Goal: Go to known website: Go to known website

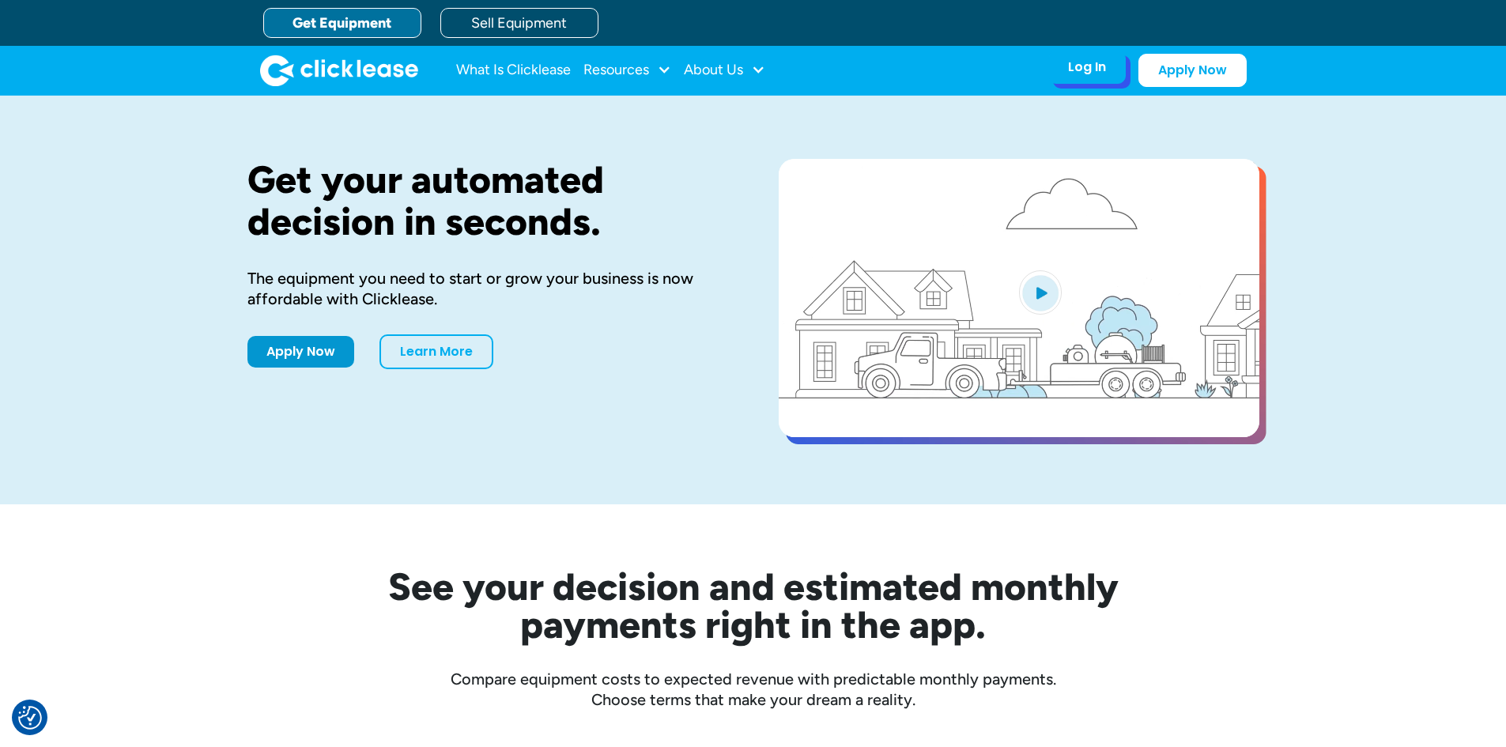
click at [1085, 63] on div "Log In" at bounding box center [1087, 67] width 38 height 16
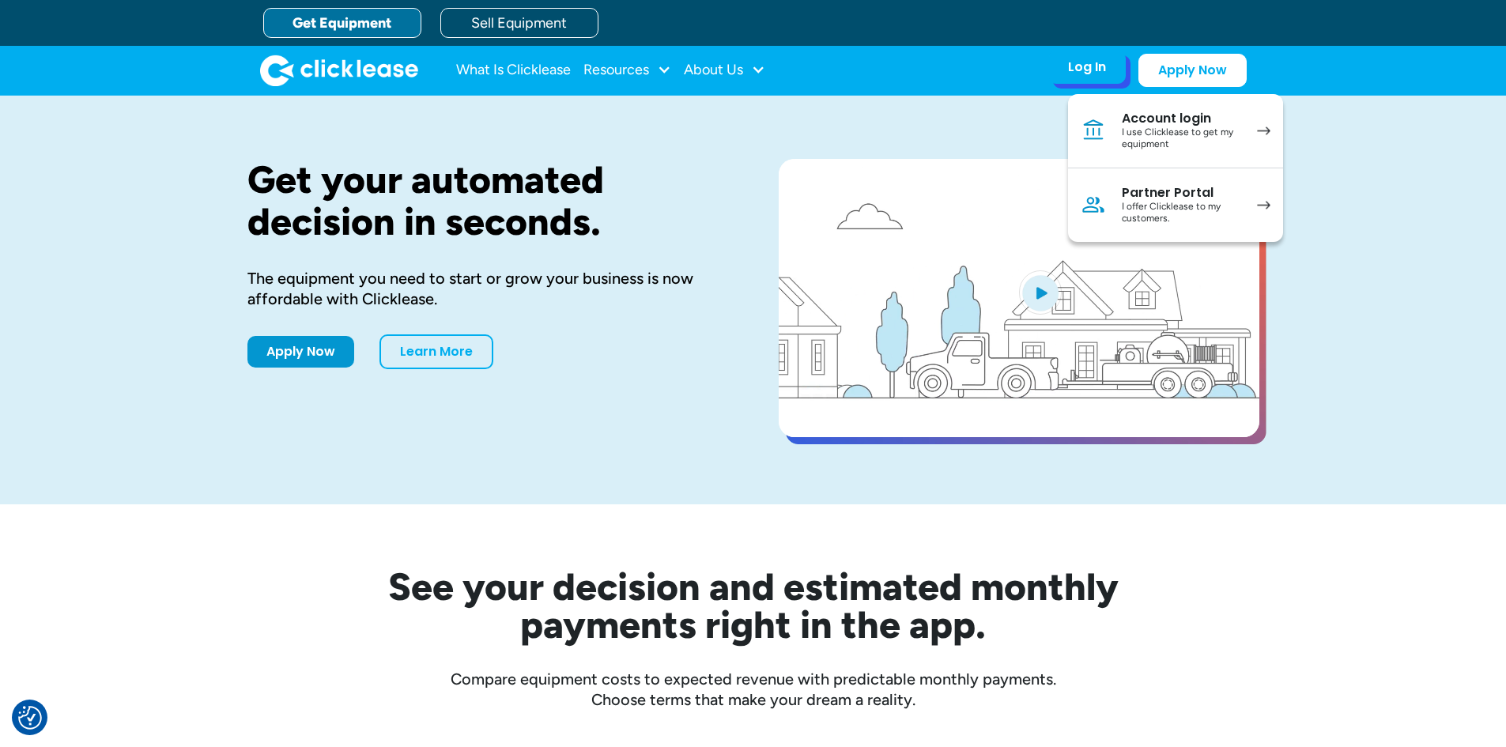
click at [1151, 198] on div "Partner Portal" at bounding box center [1181, 193] width 119 height 16
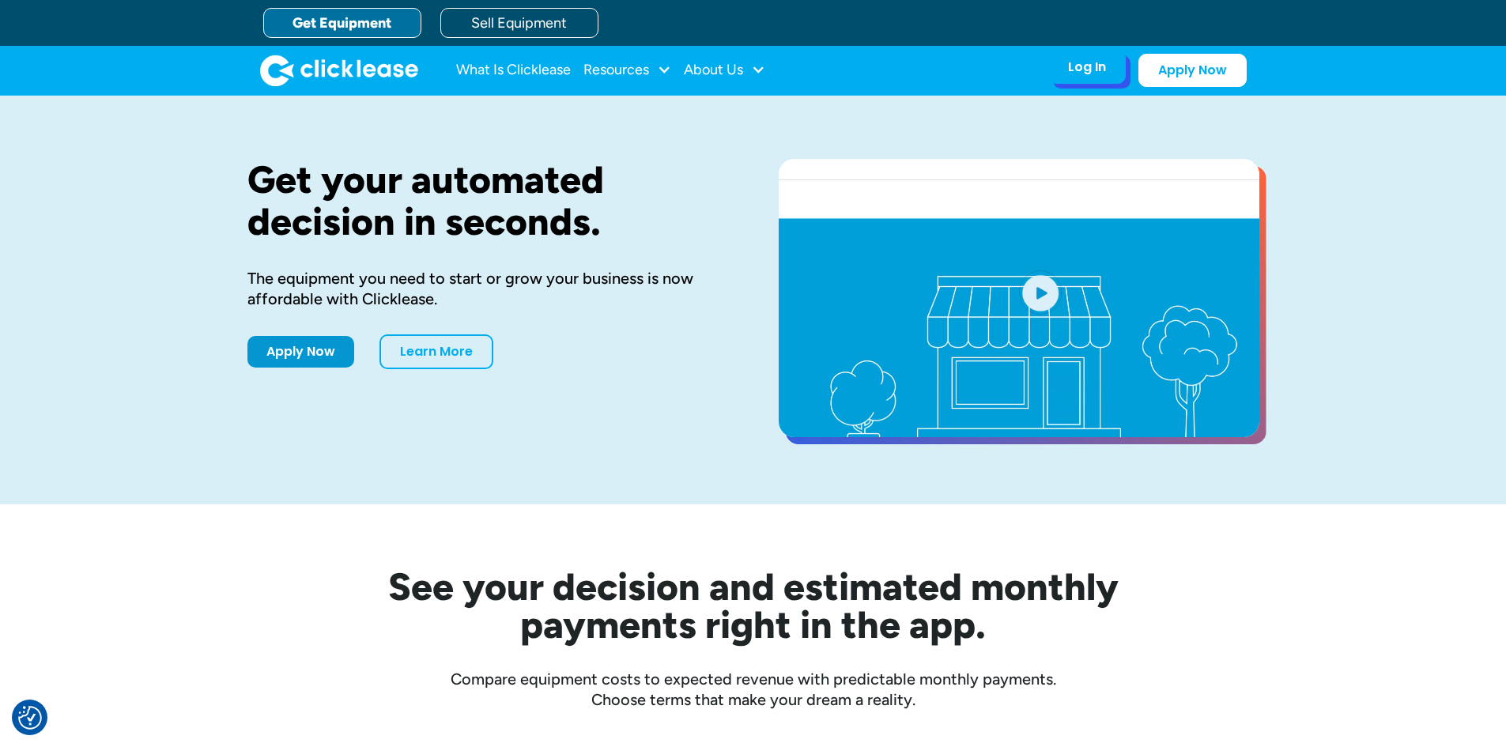
click at [1083, 67] on div "Log In" at bounding box center [1087, 67] width 38 height 16
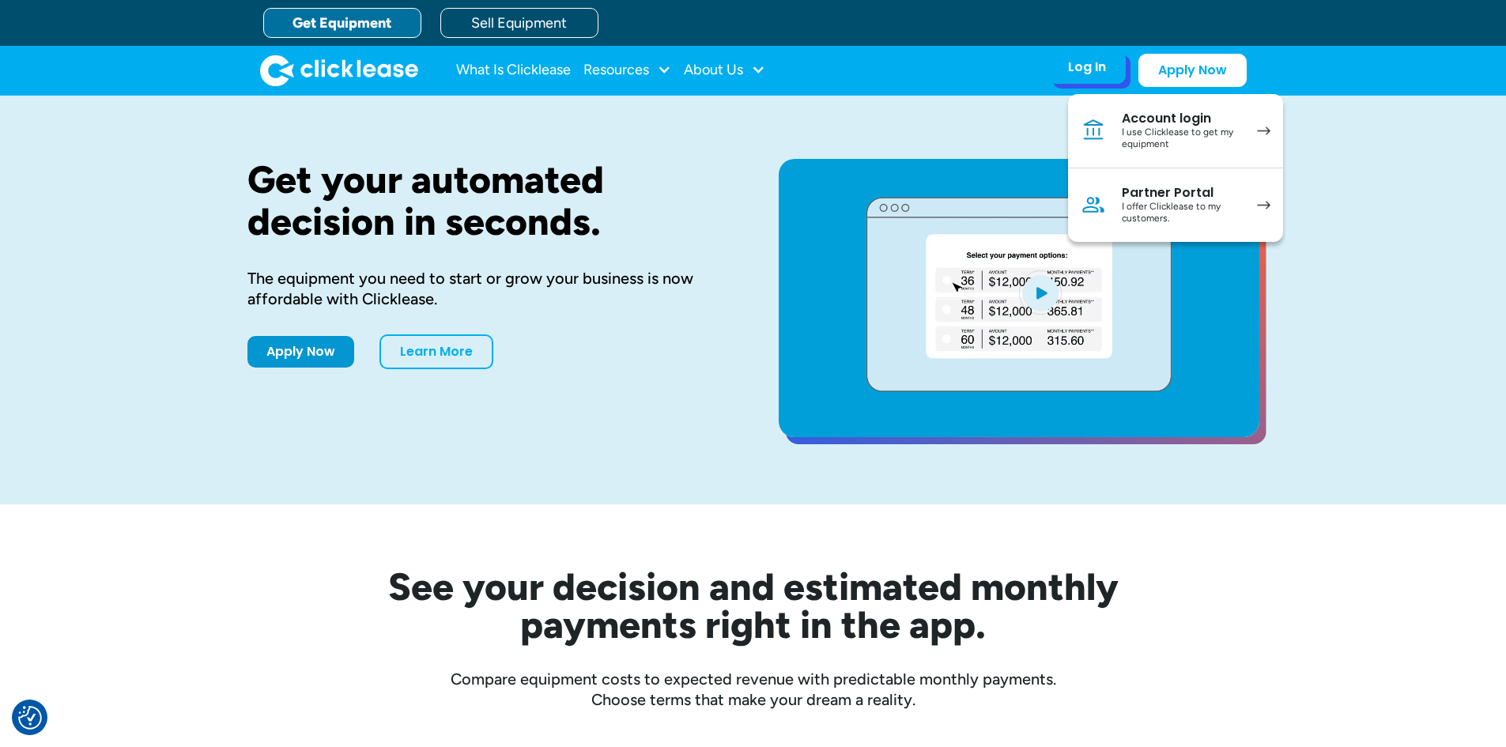
click at [1143, 107] on link "Account login I use Clicklease to get my equipment" at bounding box center [1175, 131] width 215 height 74
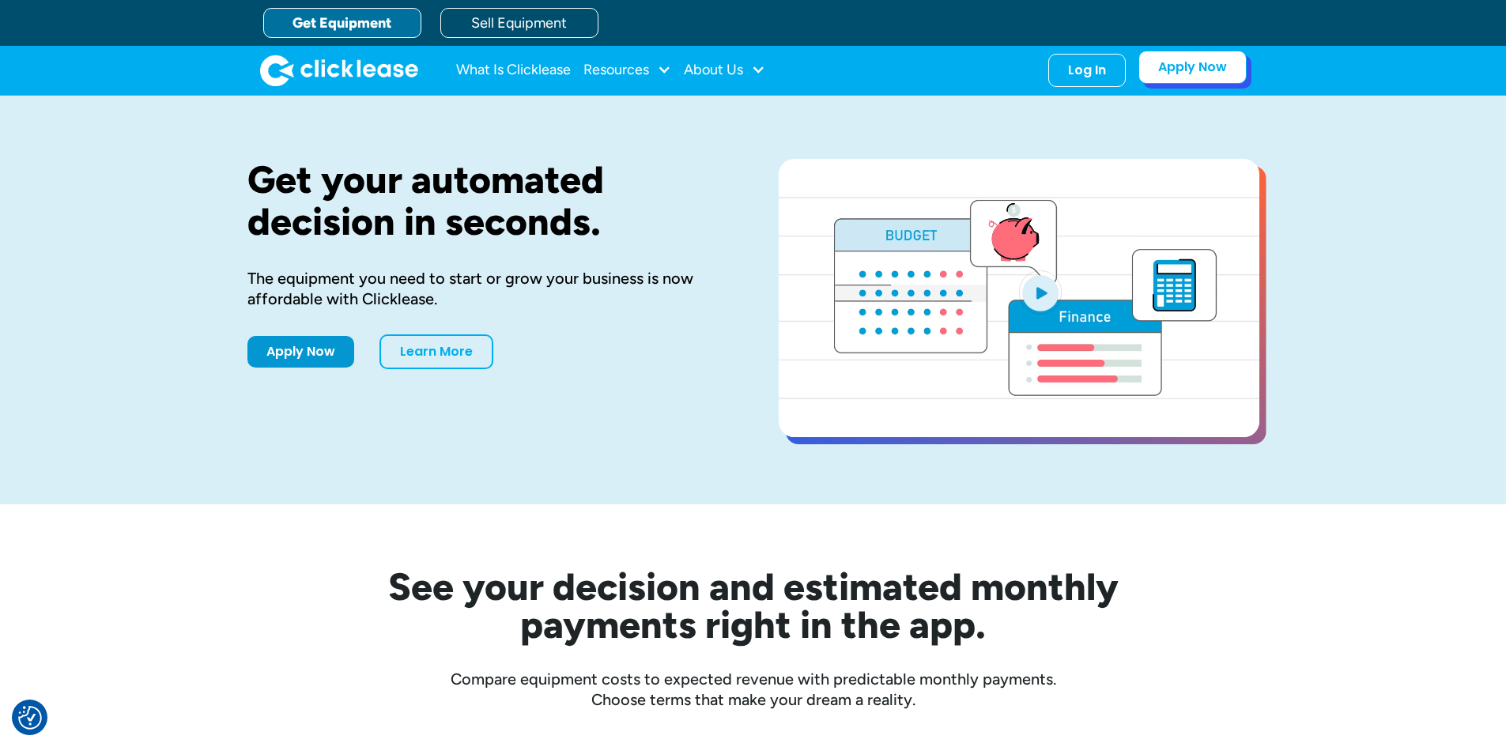
click at [1196, 74] on link "Apply Now" at bounding box center [1192, 67] width 108 height 33
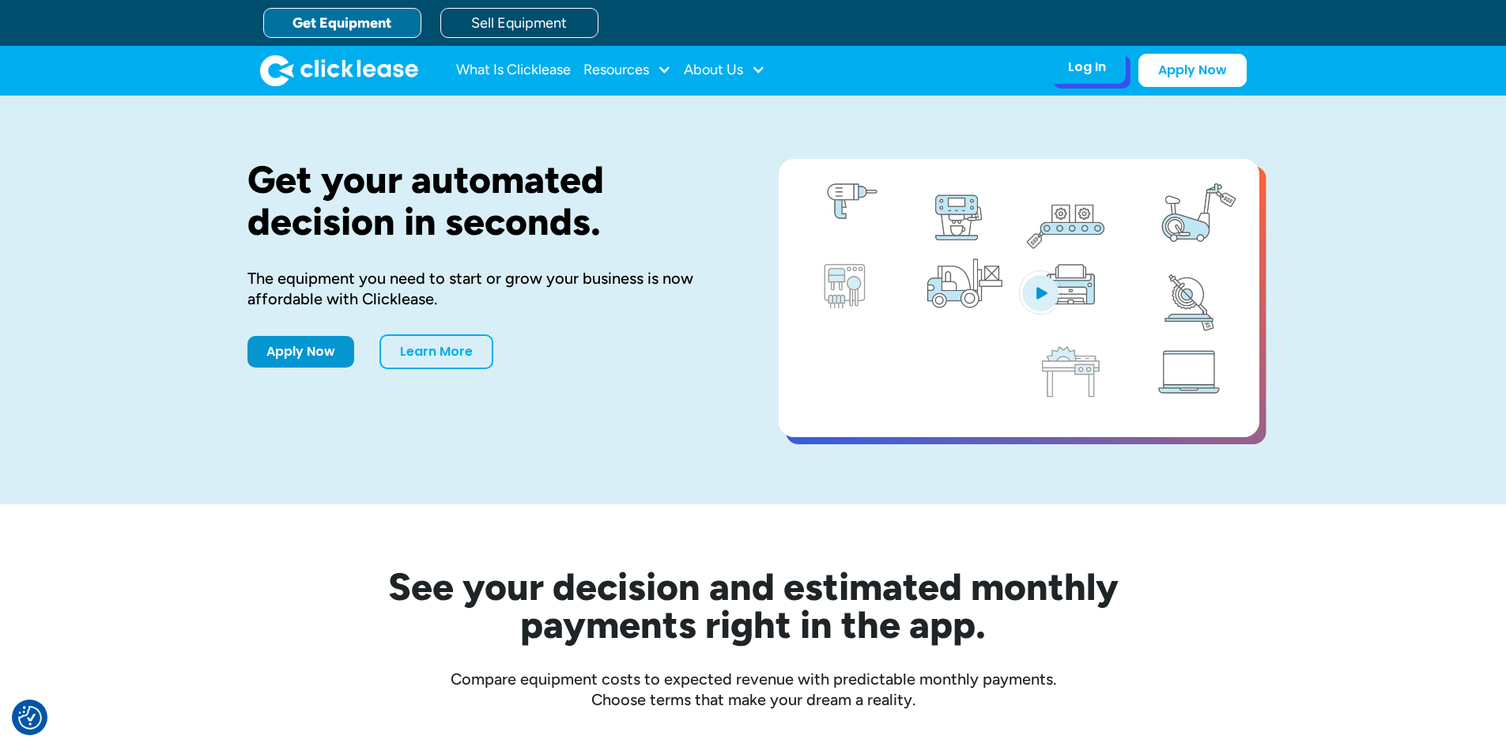
click at [1100, 73] on div "Log In" at bounding box center [1087, 67] width 38 height 16
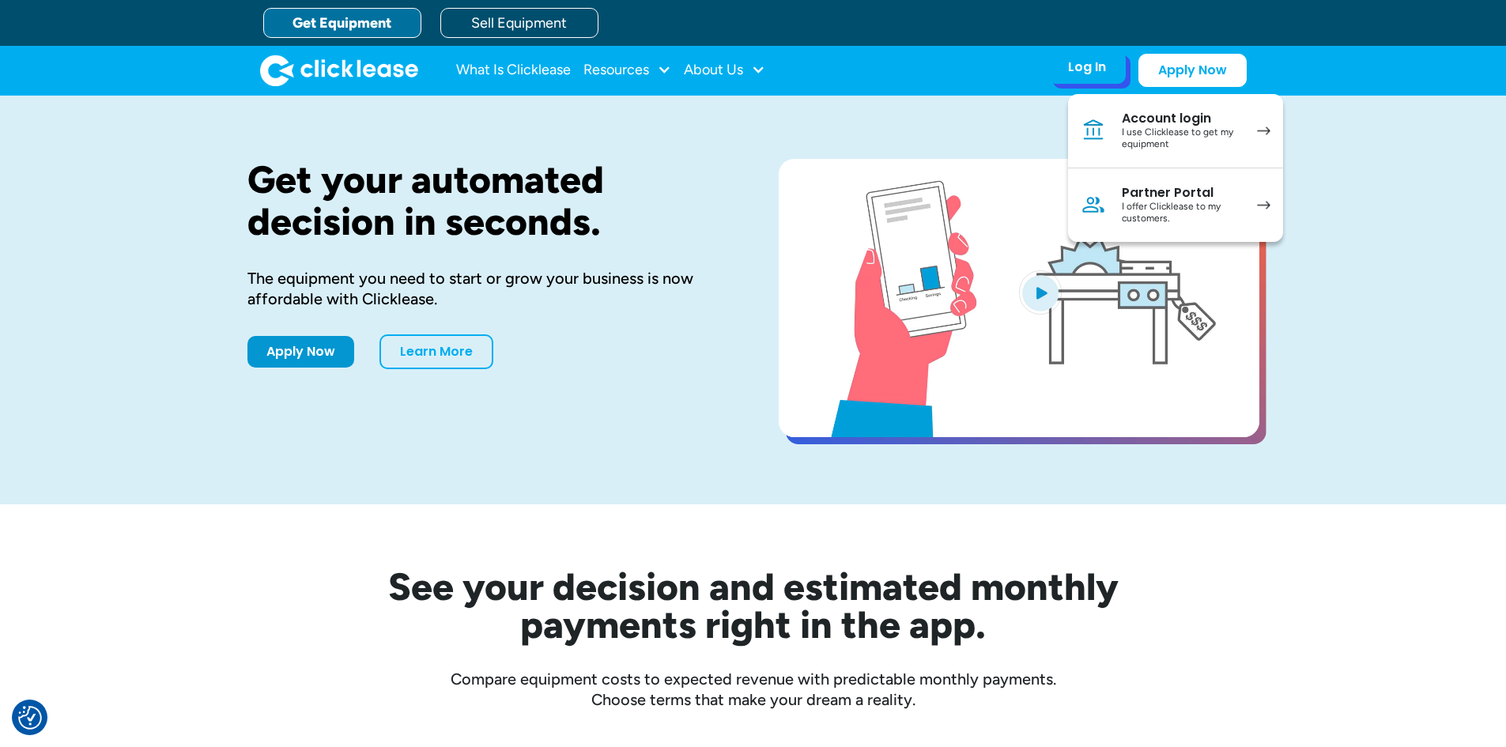
click at [1166, 214] on div "I offer Clicklease to my customers." at bounding box center [1181, 213] width 119 height 25
